Goal: Navigation & Orientation: Find specific page/section

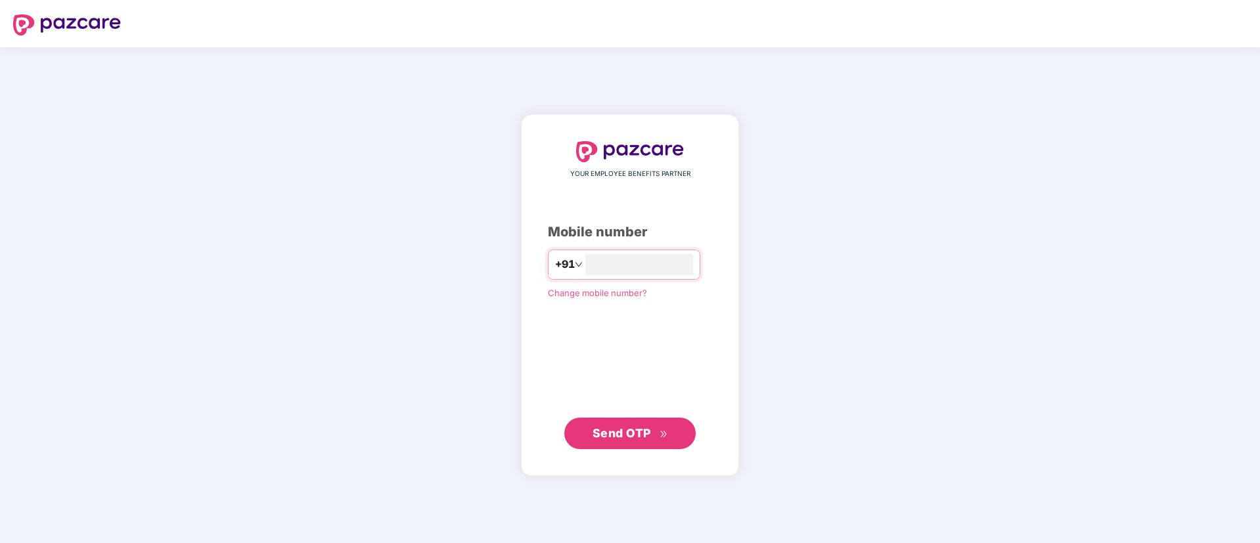
type input "**********"
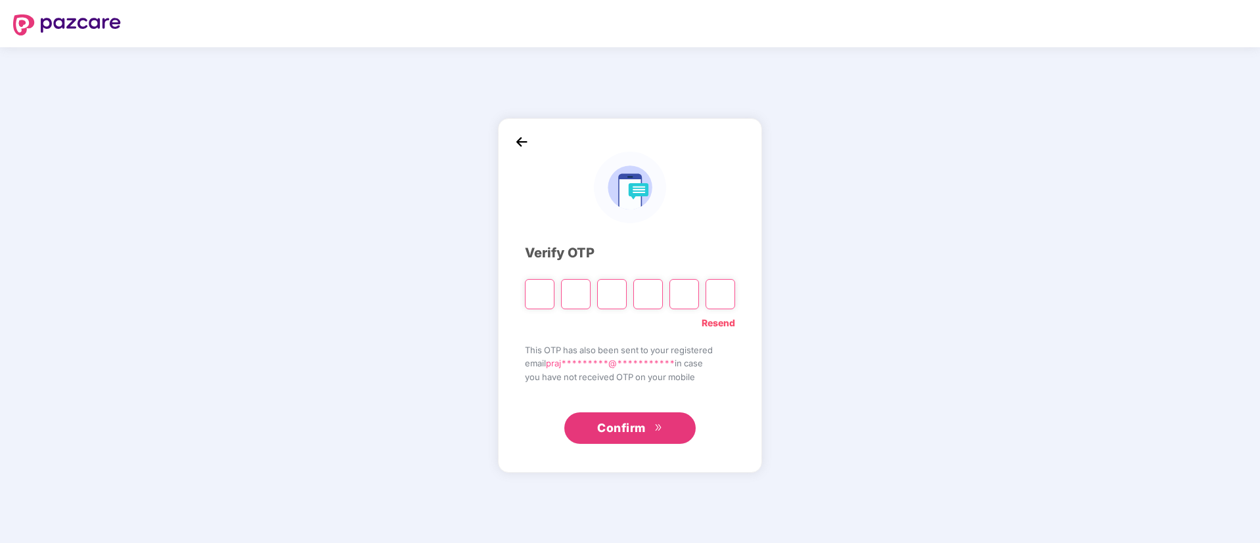
type input "*"
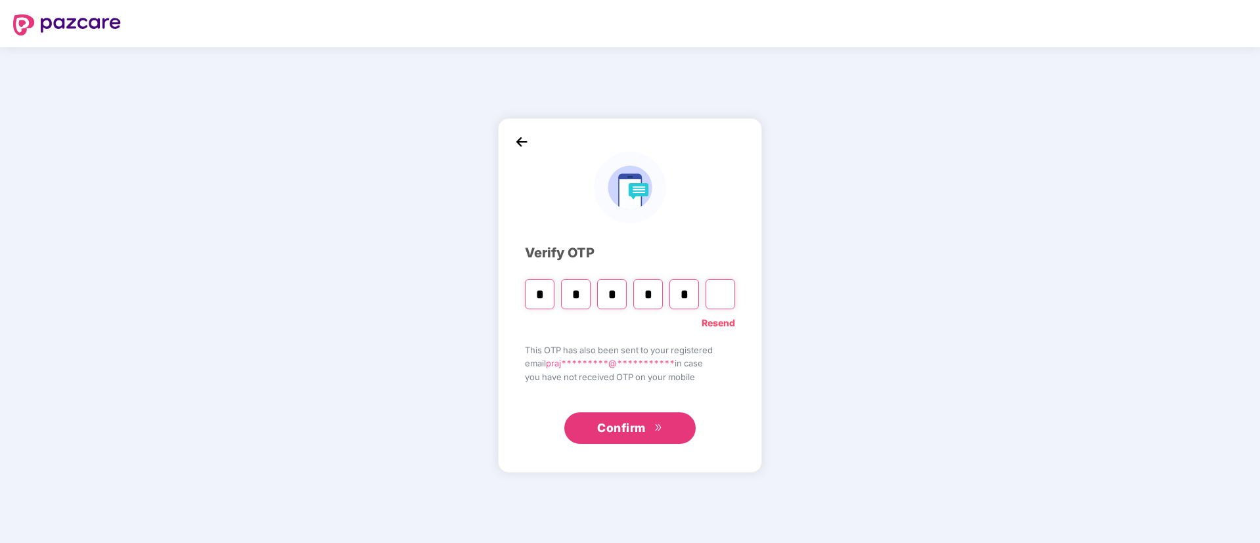
type input "*"
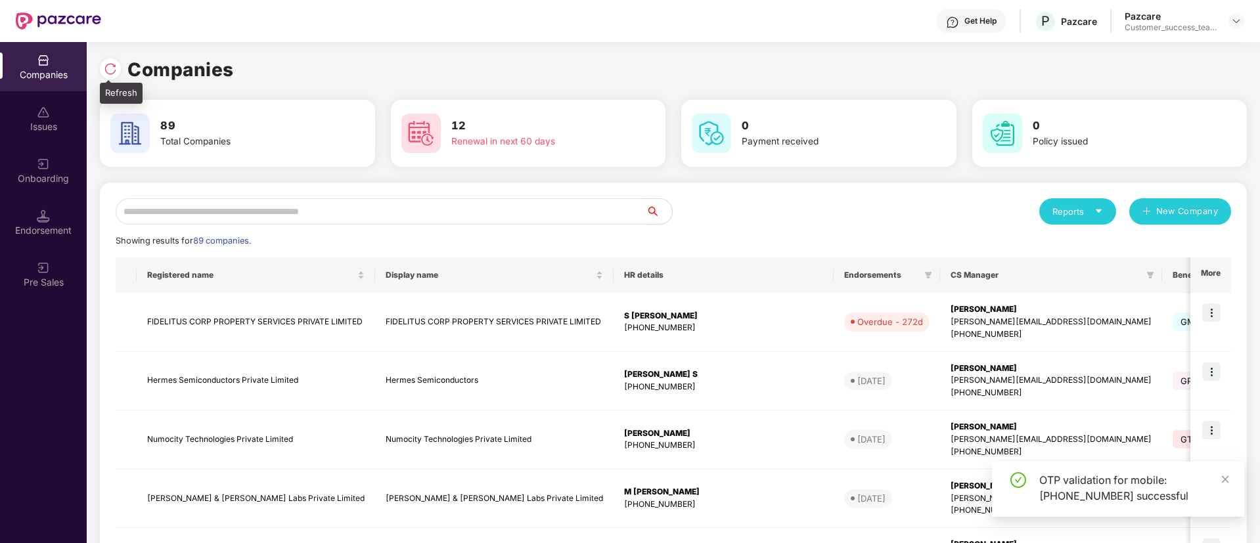
click at [117, 70] on div at bounding box center [110, 68] width 21 height 21
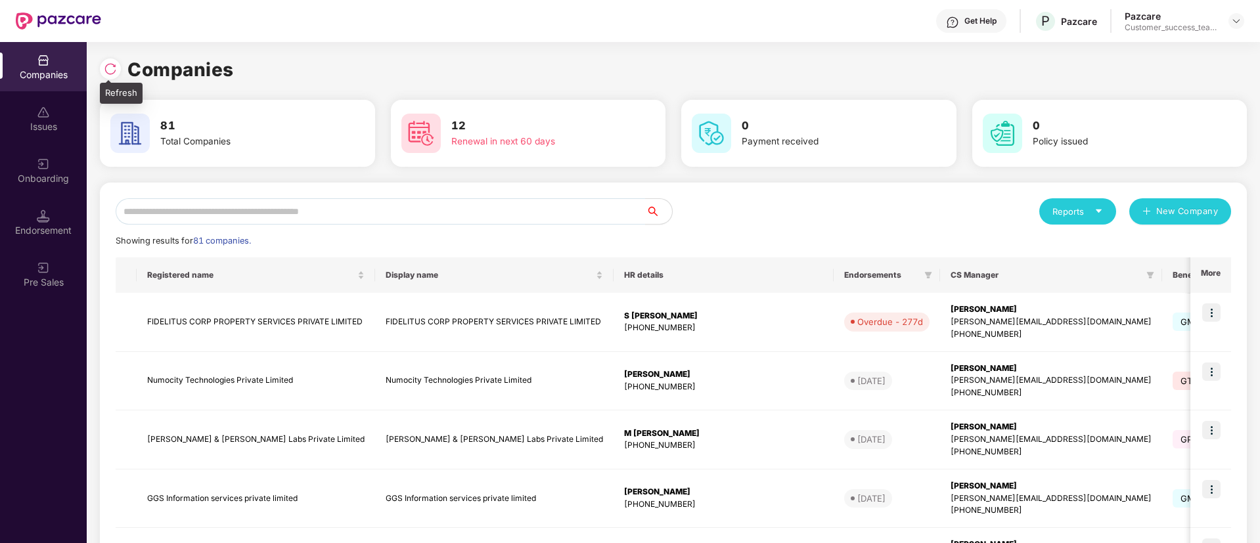
click at [104, 64] on img at bounding box center [110, 68] width 13 height 13
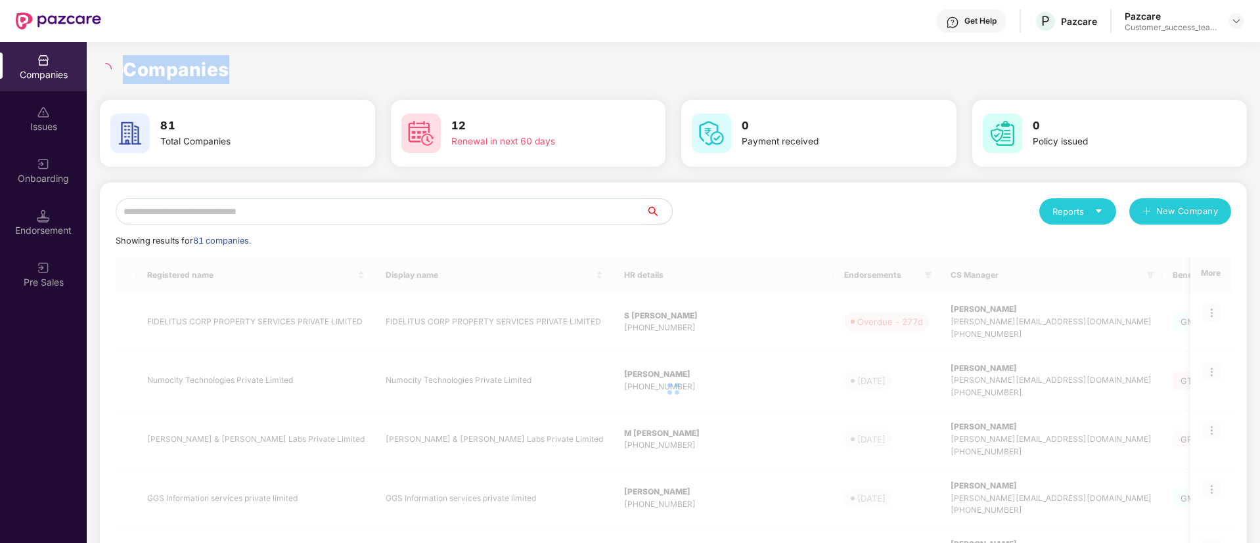
click at [104, 64] on icon "loading" at bounding box center [106, 69] width 16 height 16
click at [104, 64] on icon "loading" at bounding box center [106, 69] width 12 height 12
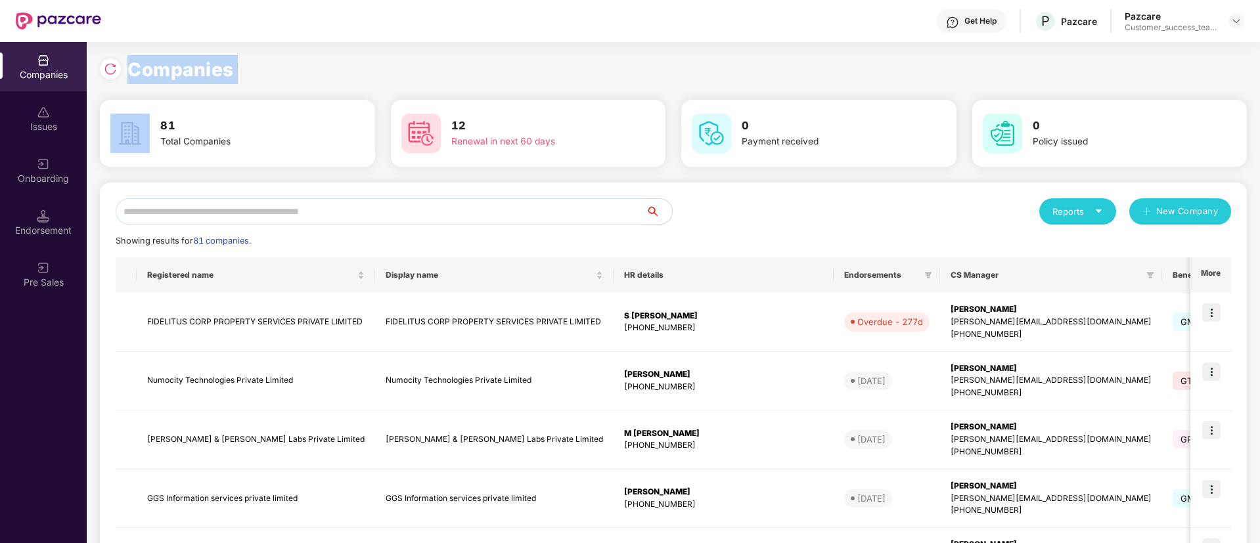
click at [320, 81] on div "Companies" at bounding box center [673, 69] width 1147 height 29
click at [112, 58] on div at bounding box center [110, 68] width 21 height 21
click at [1079, 218] on div "Reports" at bounding box center [1078, 211] width 51 height 13
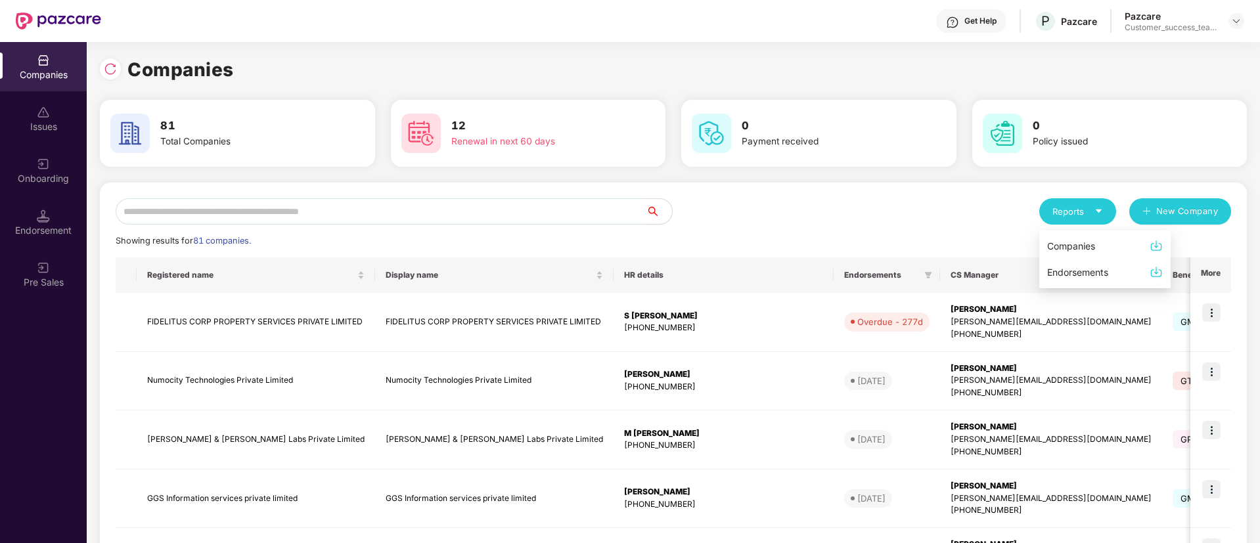
click at [1078, 250] on div "Companies" at bounding box center [1071, 246] width 48 height 14
